Goal: Task Accomplishment & Management: Complete application form

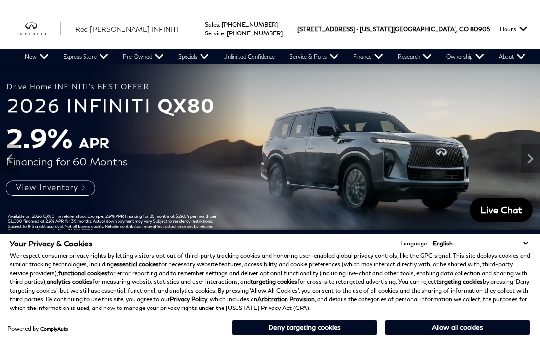
click at [0, 0] on link "Shop All Models" at bounding box center [0, 0] width 0 height 0
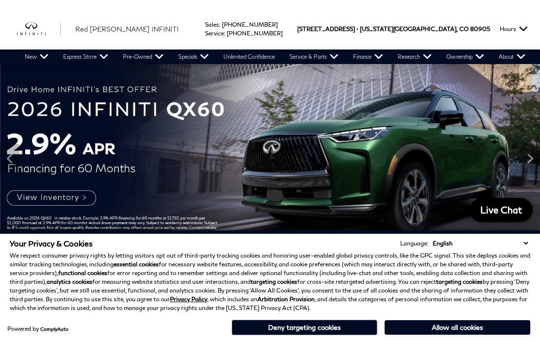
click at [442, 330] on button "Allow all cookies" at bounding box center [458, 328] width 146 height 15
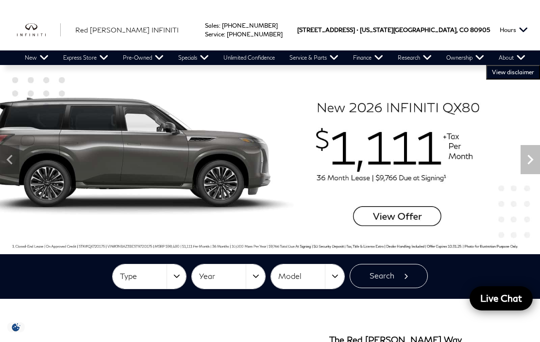
click at [0, 0] on link "Order Parts" at bounding box center [0, 0] width 0 height 0
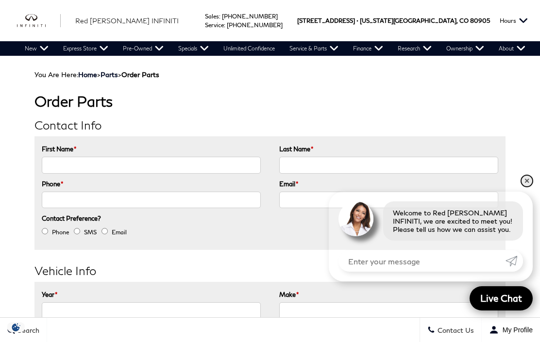
click at [529, 185] on link "✕" at bounding box center [527, 181] width 12 height 12
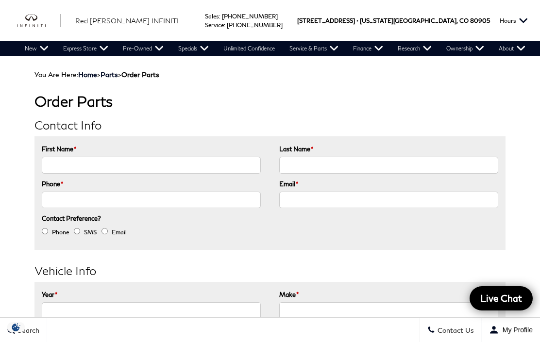
click at [220, 165] on input "First Name *" at bounding box center [152, 165] width 220 height 17
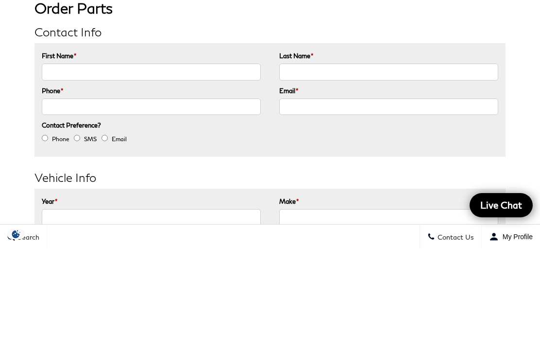
type input "Gary"
type input "Tibbetts"
type input "(___) ___-____"
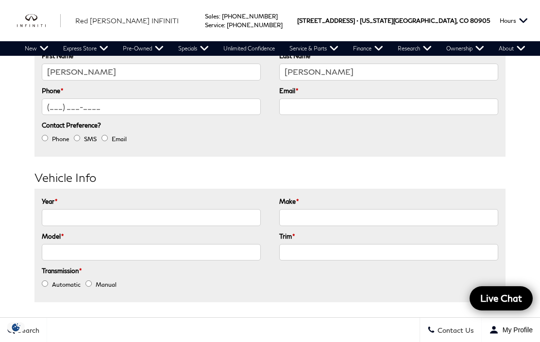
scroll to position [93, 0]
type input "Gary Tibbetts"
click at [188, 100] on input "Phone *" at bounding box center [152, 107] width 220 height 17
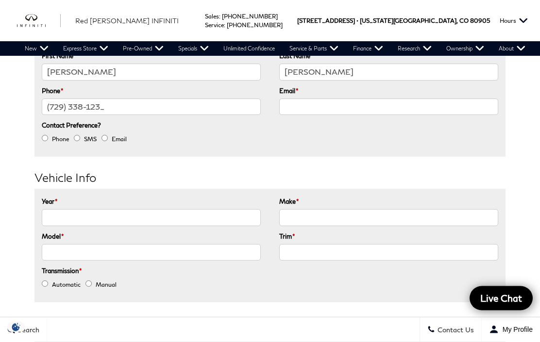
type input "(729) 338-1233"
click at [318, 104] on input "Email *" at bounding box center [389, 107] width 220 height 17
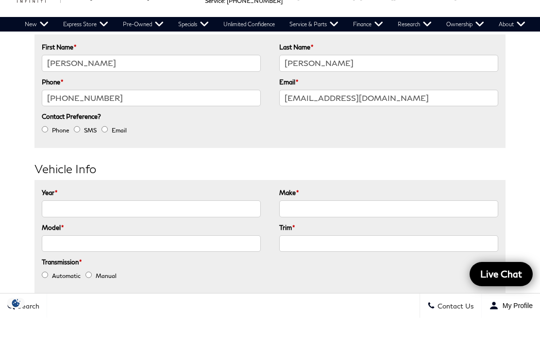
type input "gptibbetts@gmail.com"
click at [43, 151] on input "Phone" at bounding box center [45, 154] width 6 height 6
radio input "true"
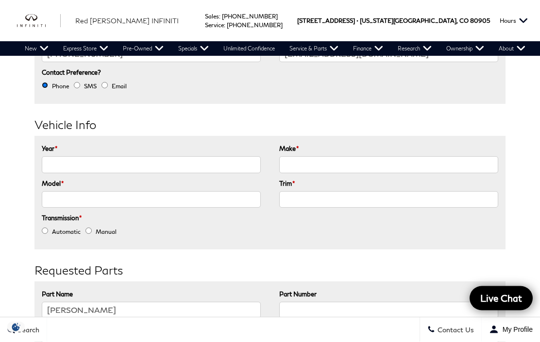
scroll to position [144, 0]
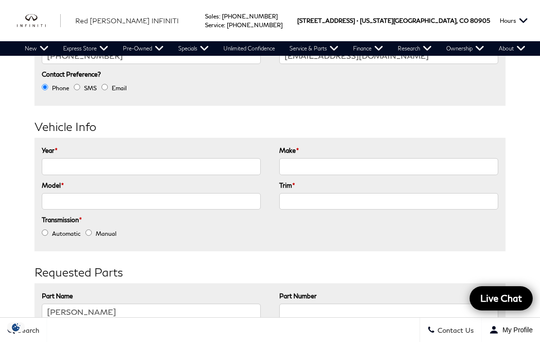
click at [58, 169] on input "Year *" at bounding box center [152, 166] width 220 height 17
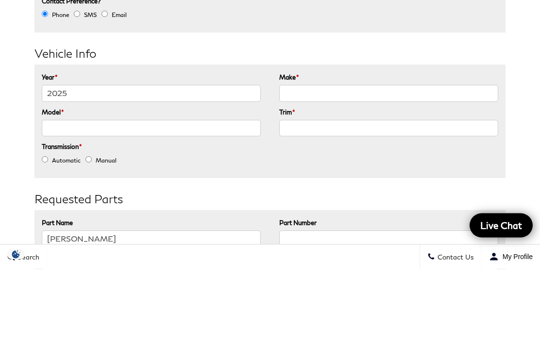
type input "2025"
click at [350, 158] on input "Make *" at bounding box center [389, 166] width 220 height 17
type input "Infinity"
click at [56, 193] on input "Model *" at bounding box center [152, 201] width 220 height 17
type input "Autograph"
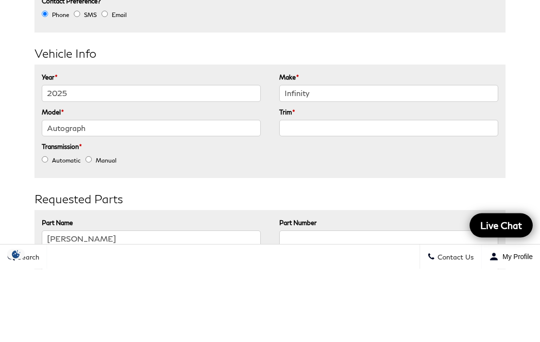
click at [336, 193] on input "Trim *" at bounding box center [389, 201] width 220 height 17
type input "Autograph"
click at [102, 193] on input "Autograph" at bounding box center [152, 201] width 220 height 17
type input "A"
type input "QX80"
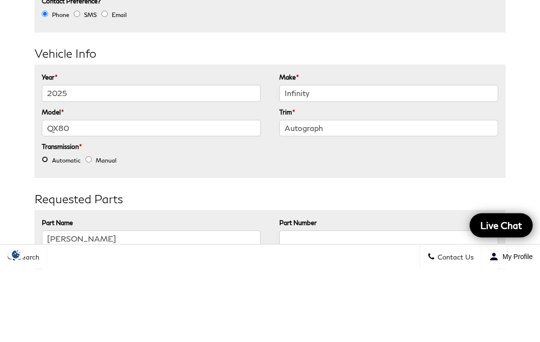
click at [43, 230] on input "Automatic" at bounding box center [45, 233] width 6 height 6
radio input "true"
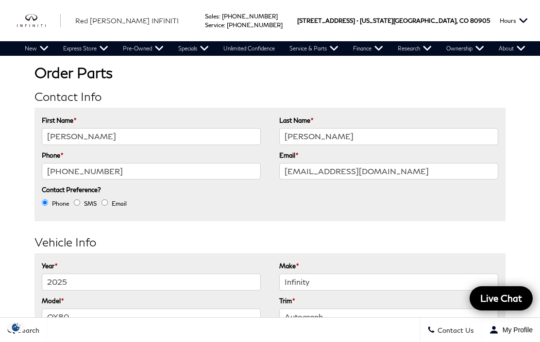
scroll to position [0, 0]
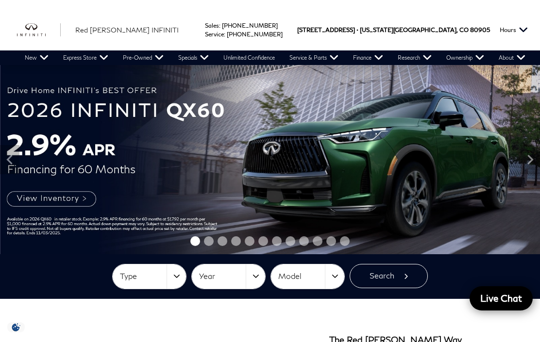
click at [0, 0] on link "Parts Center" at bounding box center [0, 0] width 0 height 0
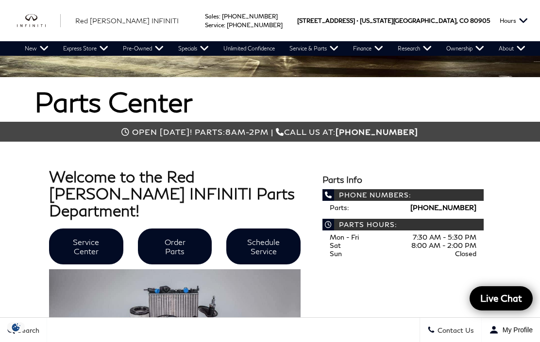
scroll to position [151, 0]
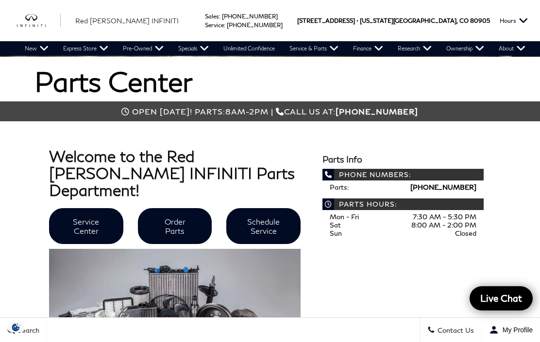
click at [186, 217] on link "Order Parts" at bounding box center [175, 226] width 74 height 36
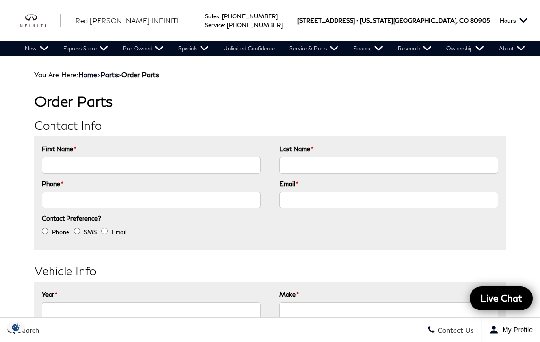
click at [526, 22] on button "Hours" at bounding box center [514, 20] width 38 height 41
